Goal: Task Accomplishment & Management: Use online tool/utility

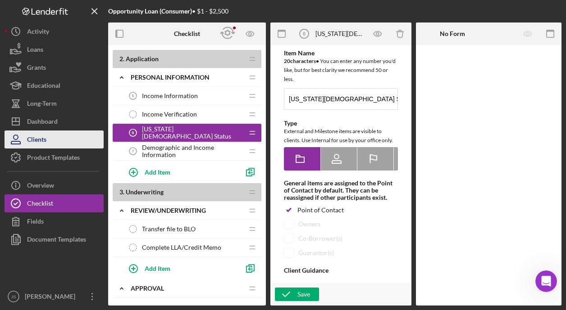
scroll to position [62, 0]
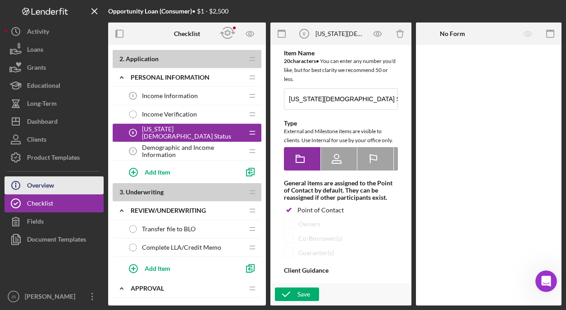
click at [58, 187] on button "Icon/Info Overview" at bounding box center [54, 186] width 99 height 18
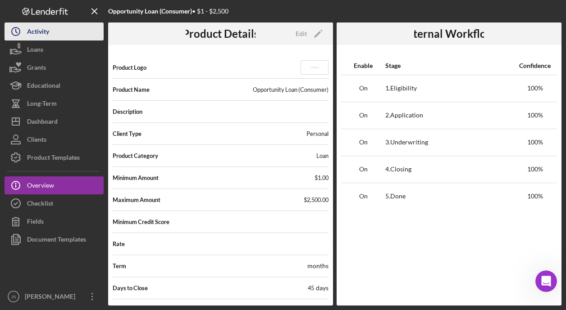
click at [50, 32] on button "Icon/History Activity" at bounding box center [54, 32] width 99 height 18
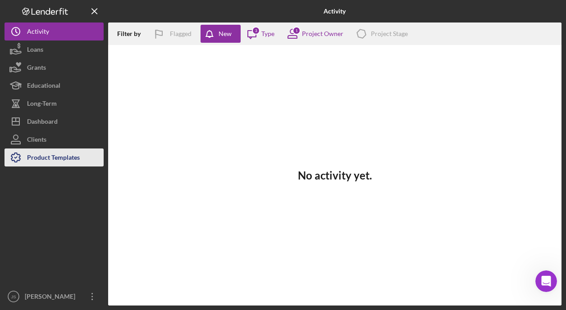
click at [47, 154] on div "Product Templates" at bounding box center [53, 159] width 53 height 20
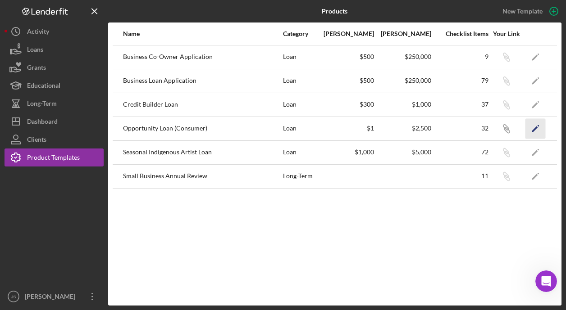
click at [531, 131] on icon "Icon/Edit" at bounding box center [535, 128] width 20 height 20
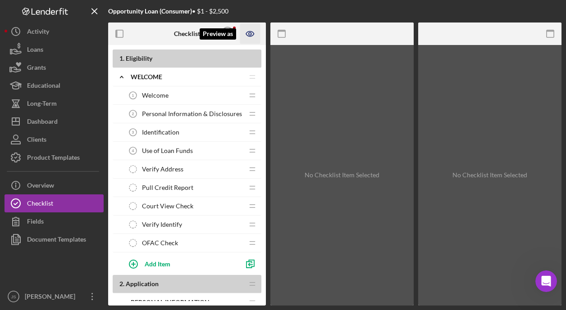
click at [252, 33] on icon "Preview as" at bounding box center [250, 34] width 20 height 20
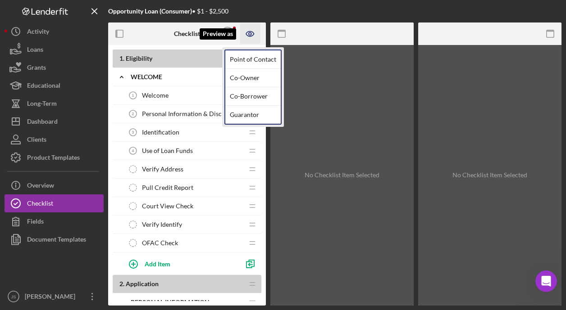
click at [252, 33] on icon "Preview as" at bounding box center [250, 34] width 20 height 20
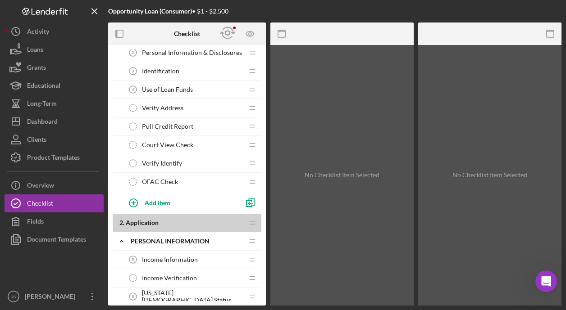
scroll to position [45, 0]
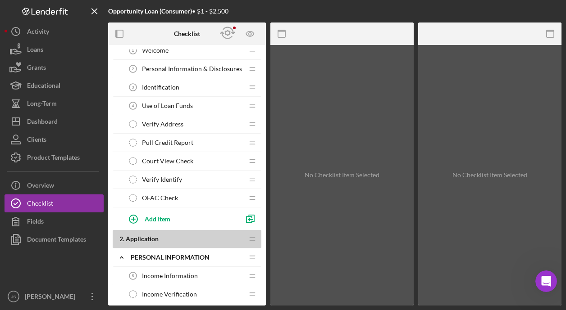
click at [177, 179] on span "Verify Identify" at bounding box center [162, 179] width 40 height 7
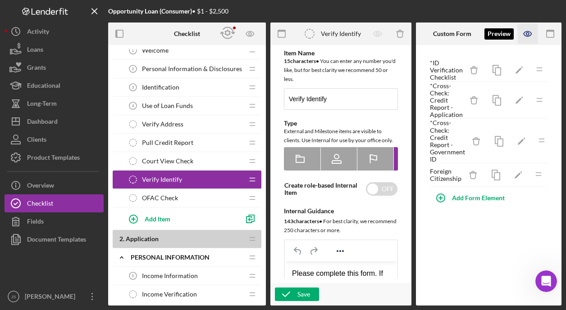
click at [531, 34] on icon "button" at bounding box center [528, 34] width 20 height 20
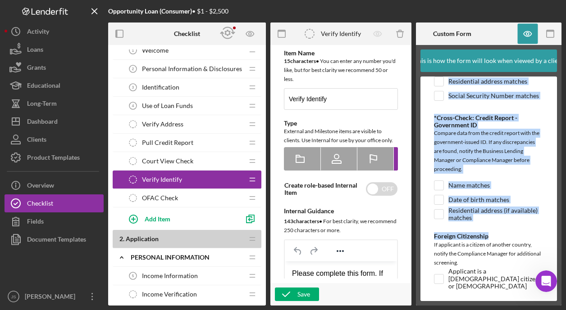
scroll to position [223, 0]
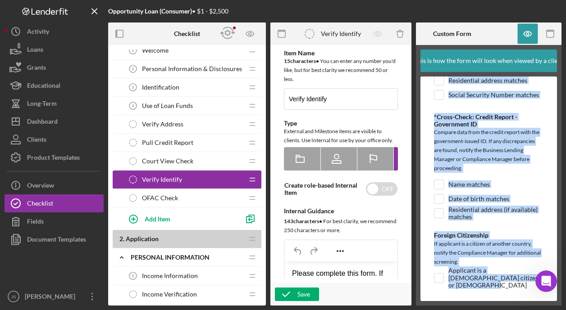
drag, startPoint x: 430, startPoint y: 84, endPoint x: 527, endPoint y: 288, distance: 225.3
click at [527, 288] on form "*ID Verification Checklist Confirm the following items below. If ID appears alt…" at bounding box center [488, 189] width 136 height 225
copy div "*ID Verification Checklist Confirm the following items below. If ID appears alt…"
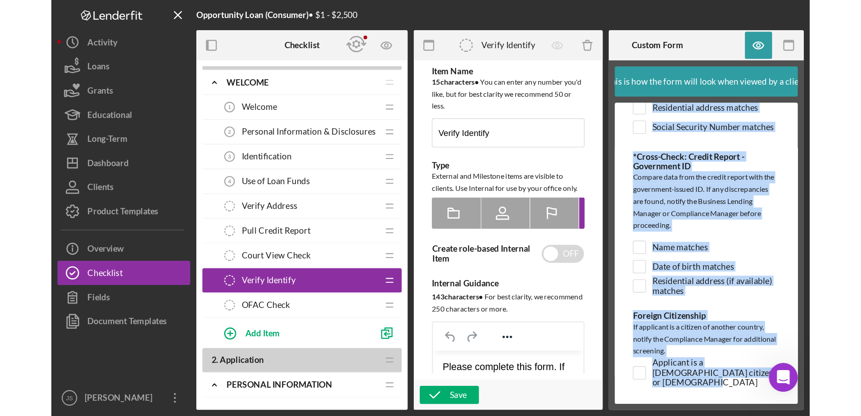
scroll to position [0, 0]
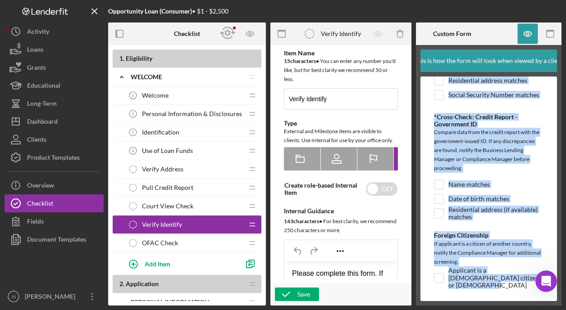
click at [485, 175] on div "Compare data from the credit report with the government-issued ID. If any discr…" at bounding box center [488, 151] width 109 height 47
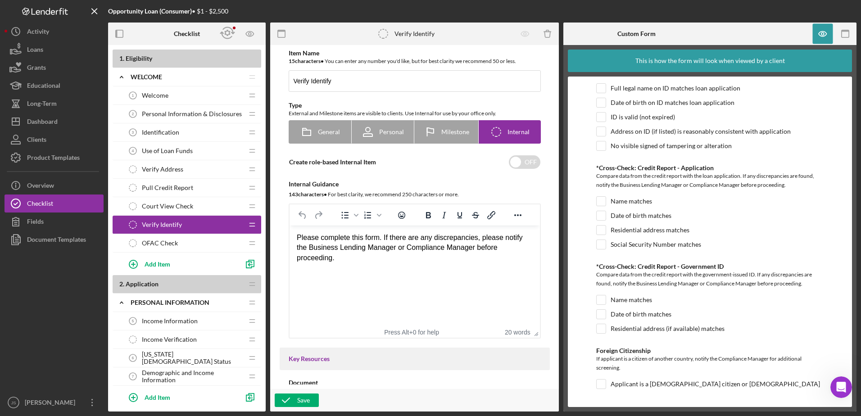
scroll to position [30, 0]
